Goal: Transaction & Acquisition: Purchase product/service

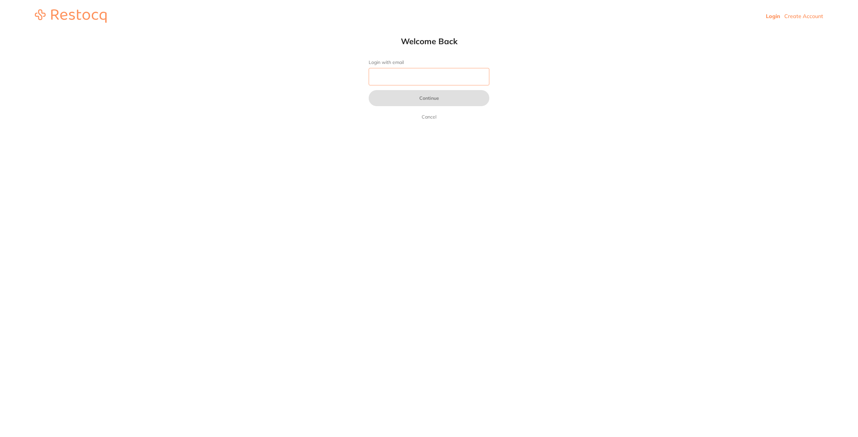
click at [407, 82] on input "Login with email" at bounding box center [429, 76] width 121 height 17
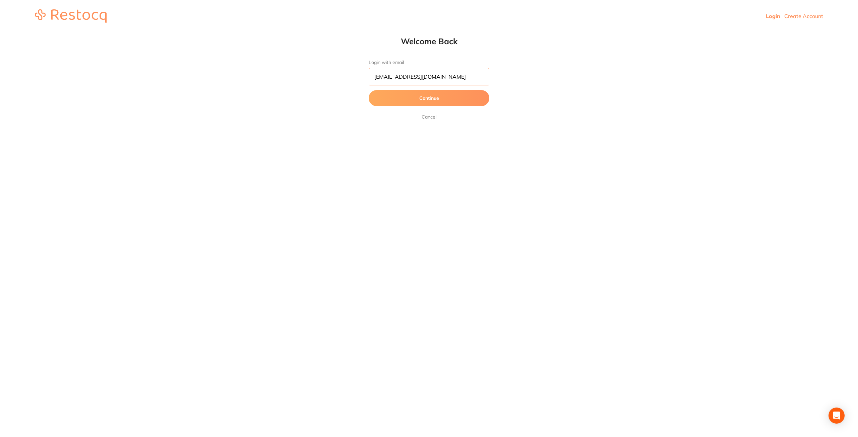
click at [369, 90] on button "Continue" at bounding box center [429, 98] width 121 height 16
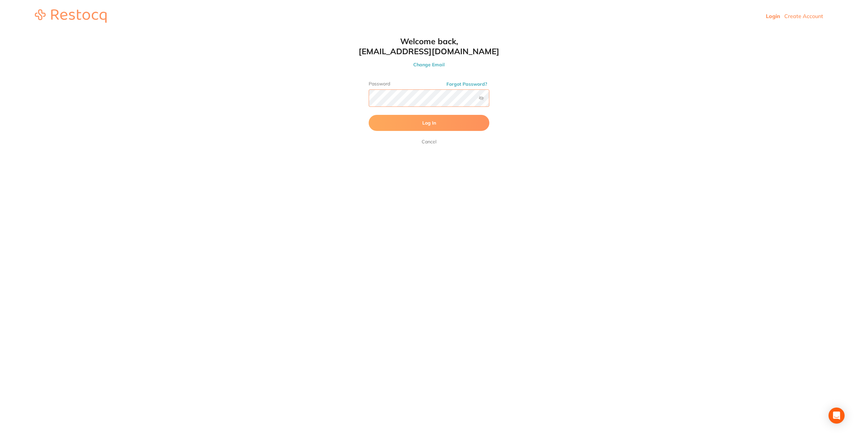
click at [369, 115] on button "Log In" at bounding box center [429, 123] width 121 height 16
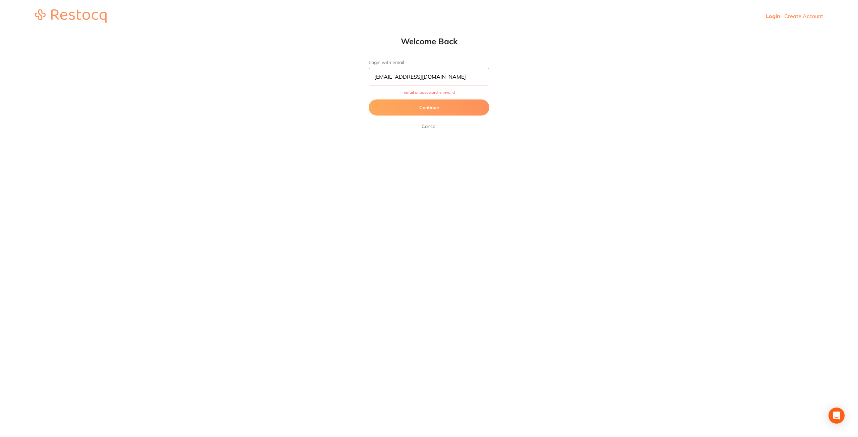
click at [430, 76] on input "[EMAIL_ADDRESS][DOMAIN_NAME]" at bounding box center [429, 76] width 121 height 17
type input "[EMAIL_ADDRESS][DOMAIN_NAME]"
click at [369, 100] on button "Continue" at bounding box center [429, 108] width 121 height 16
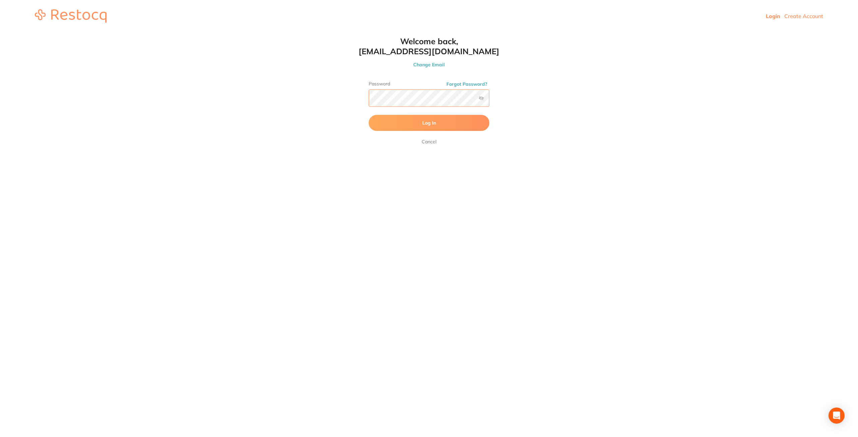
click at [369, 115] on button "Log In" at bounding box center [429, 123] width 121 height 16
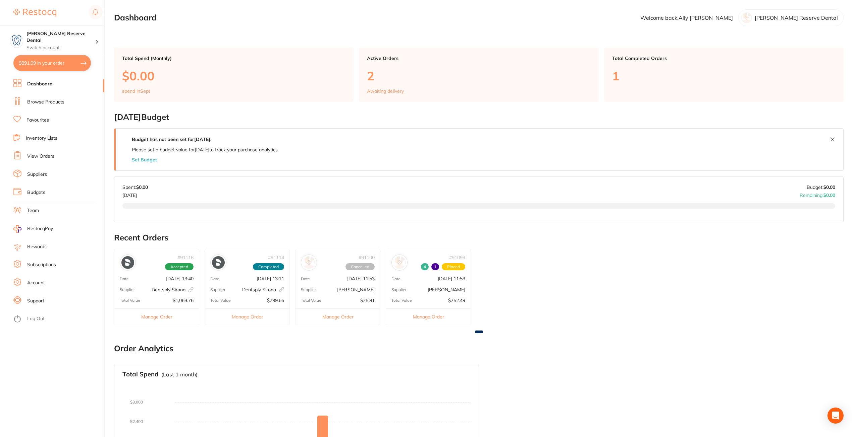
click at [57, 62] on button "$891.09 in your order" at bounding box center [51, 63] width 77 height 16
checkbox input "true"
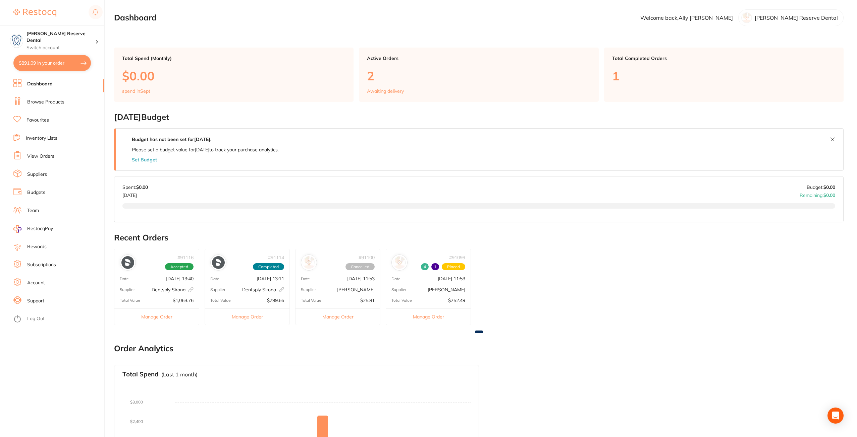
checkbox input "true"
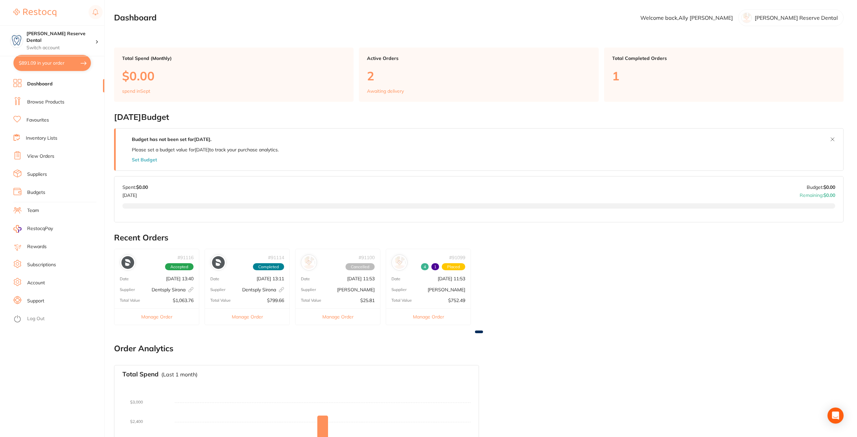
checkbox input "true"
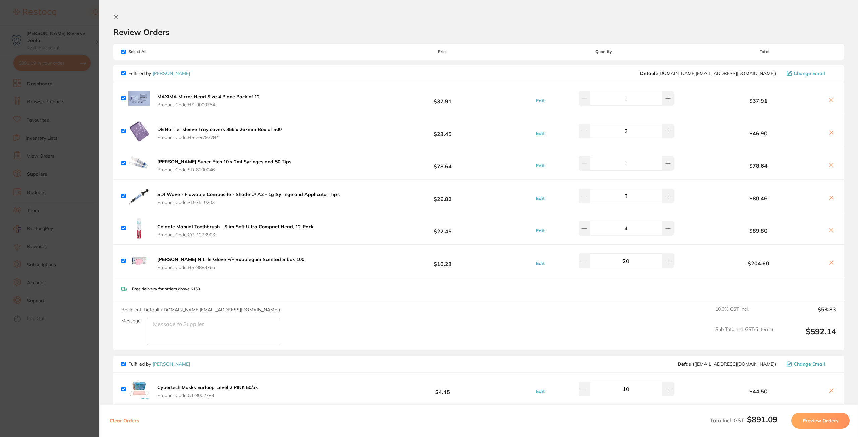
click at [118, 14] on icon at bounding box center [115, 16] width 5 height 5
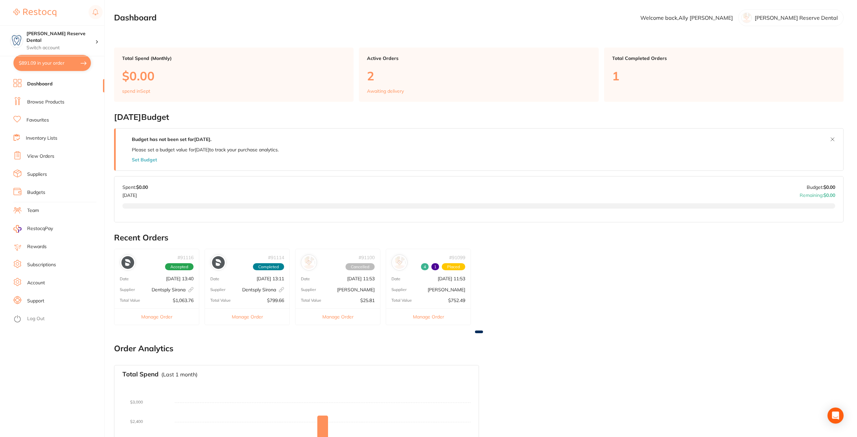
click at [46, 100] on link "Browse Products" at bounding box center [45, 102] width 37 height 7
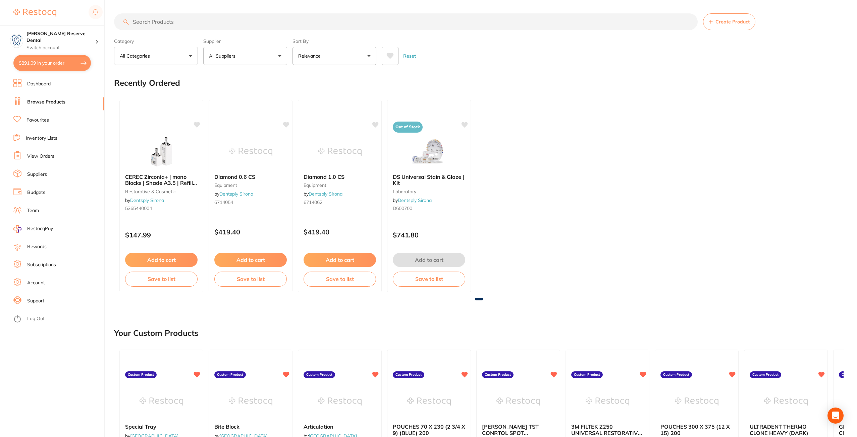
click at [38, 118] on link "Favourites" at bounding box center [37, 120] width 22 height 7
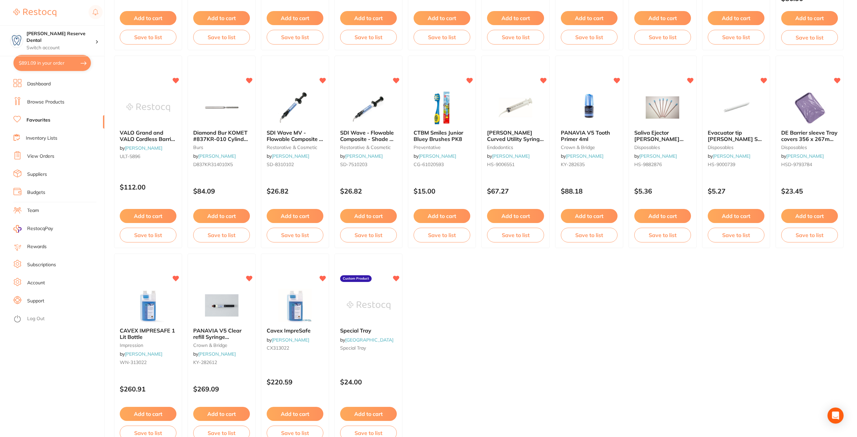
scroll to position [859, 0]
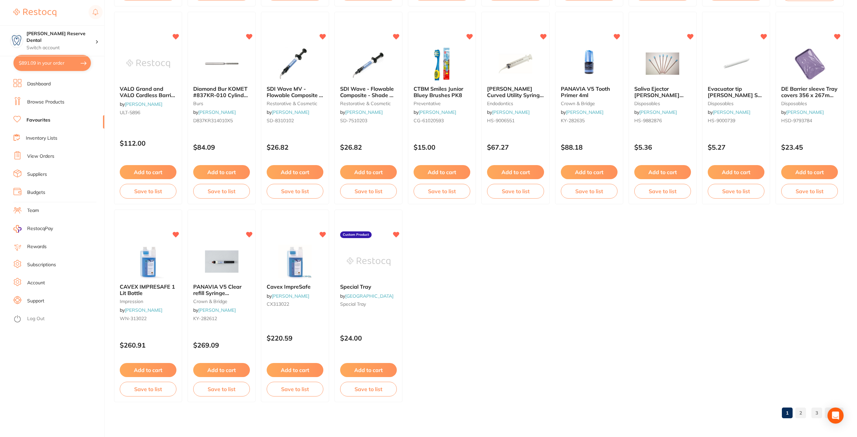
click at [814, 412] on link "3" at bounding box center [816, 413] width 11 height 13
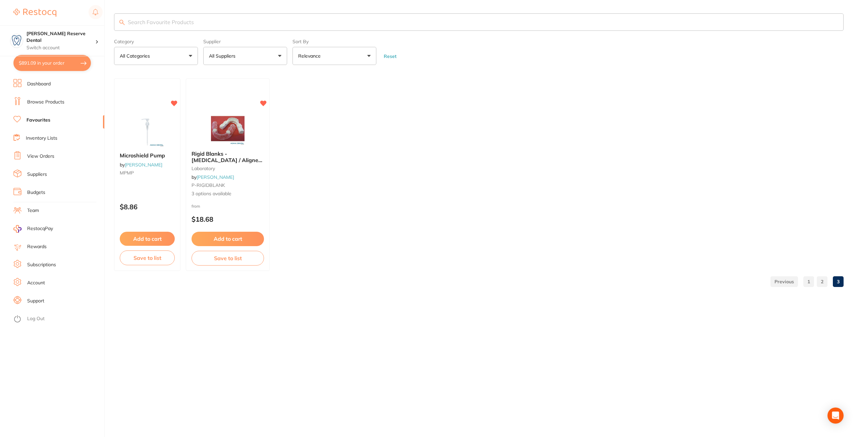
scroll to position [0, 0]
click at [827, 281] on link "2" at bounding box center [823, 281] width 11 height 13
